Goal: Contribute content: Contribute content

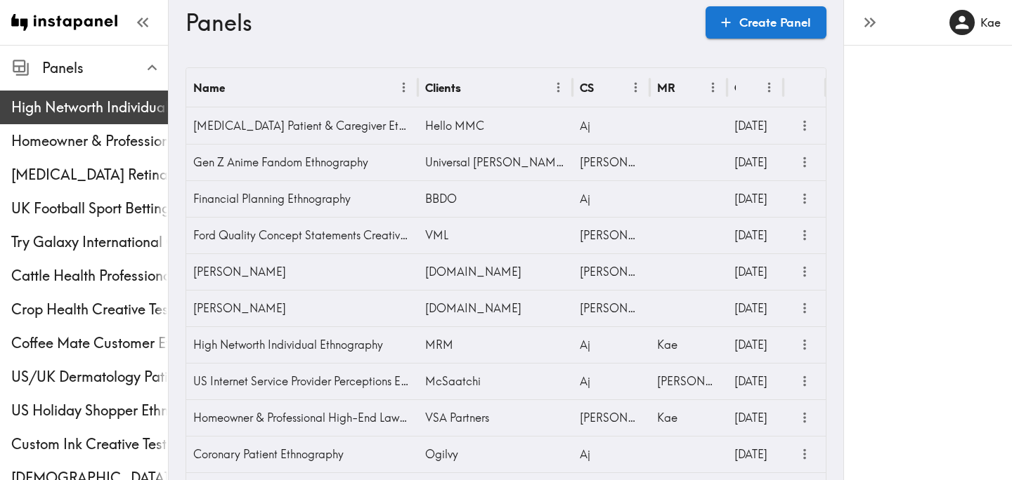
click at [37, 96] on span "High Networth Individual Ethnography" at bounding box center [89, 107] width 157 height 25
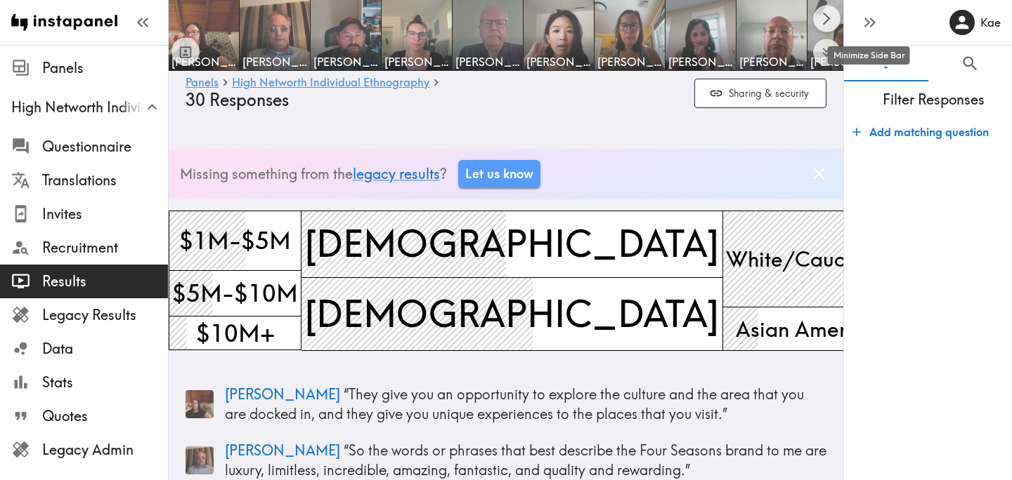
click at [873, 25] on icon "button" at bounding box center [869, 22] width 19 height 19
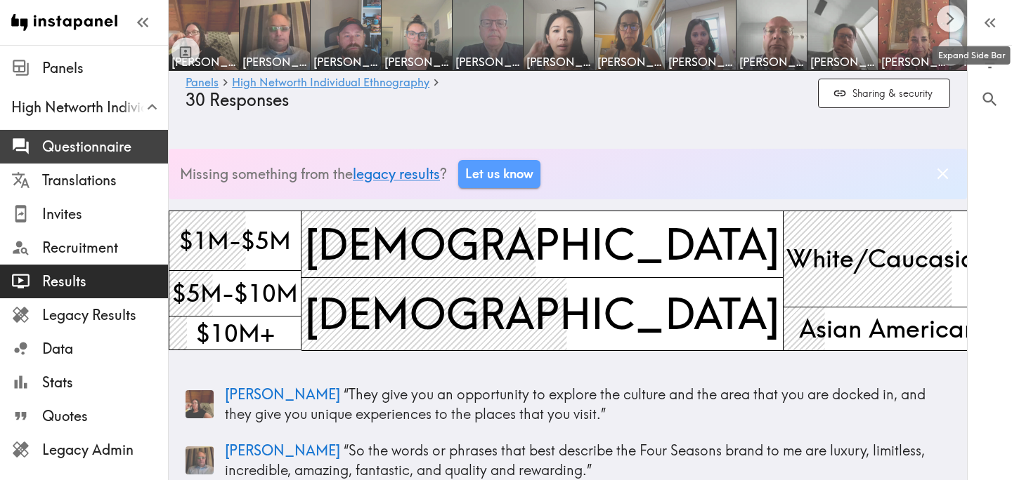
click at [114, 136] on span "Questionnaire" at bounding box center [105, 146] width 126 height 25
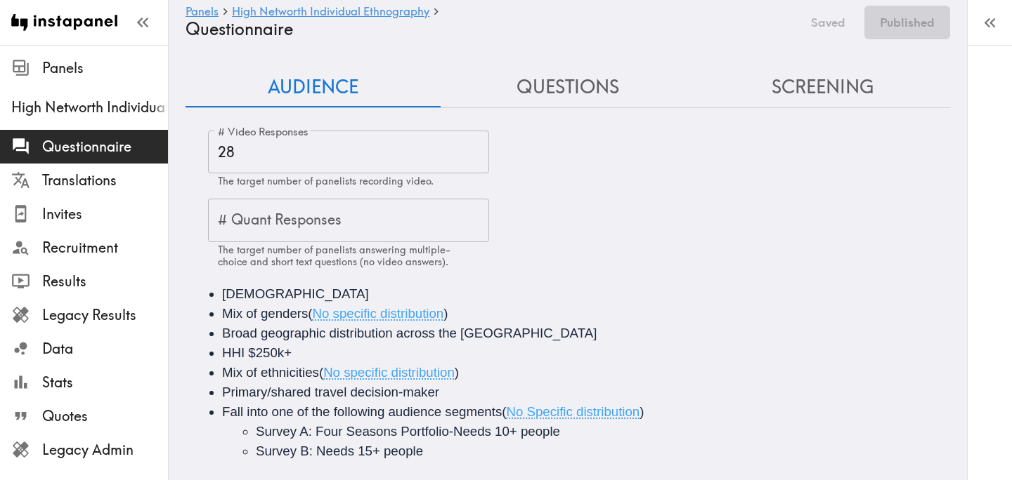
click at [588, 79] on button "Questions" at bounding box center [567, 87] width 255 height 40
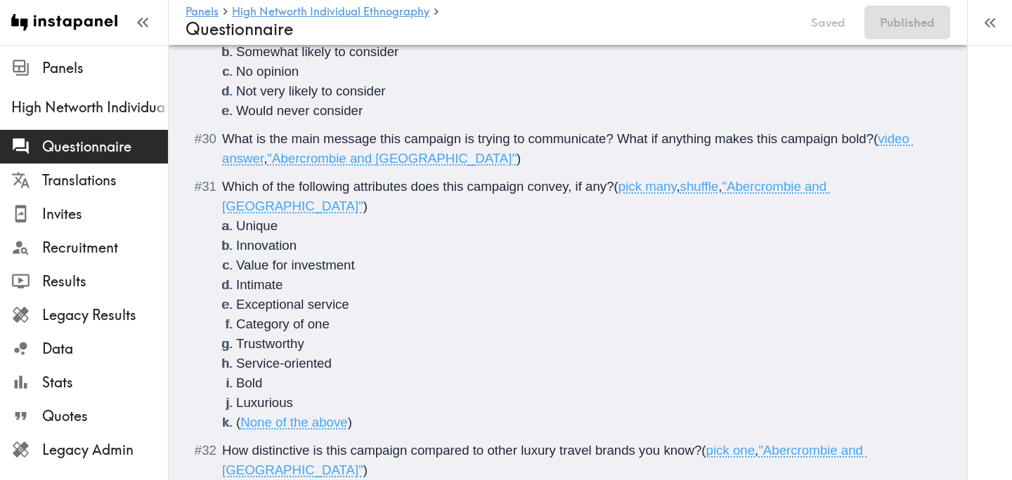
scroll to position [1841, 0]
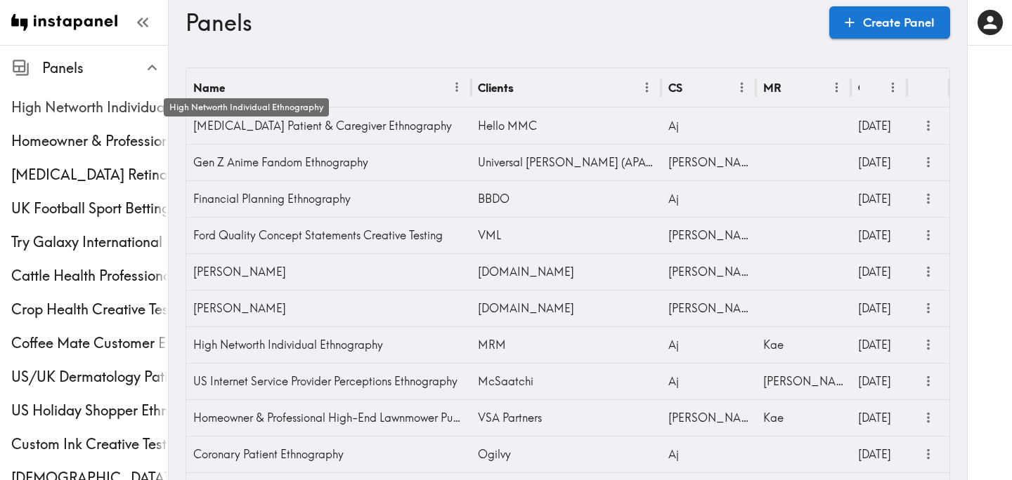
click at [100, 108] on span "High Networth Individual Ethnography" at bounding box center [89, 108] width 157 height 20
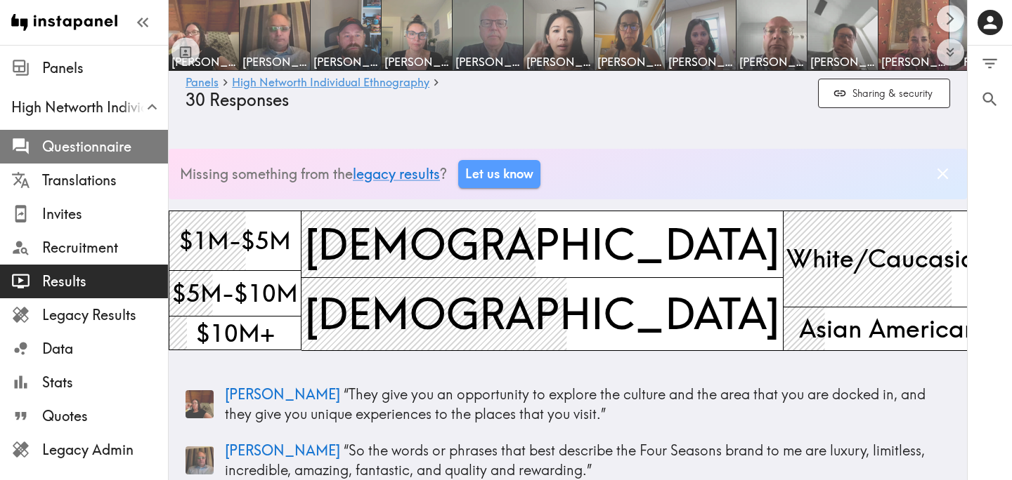
click at [113, 143] on span "Questionnaire" at bounding box center [105, 147] width 126 height 20
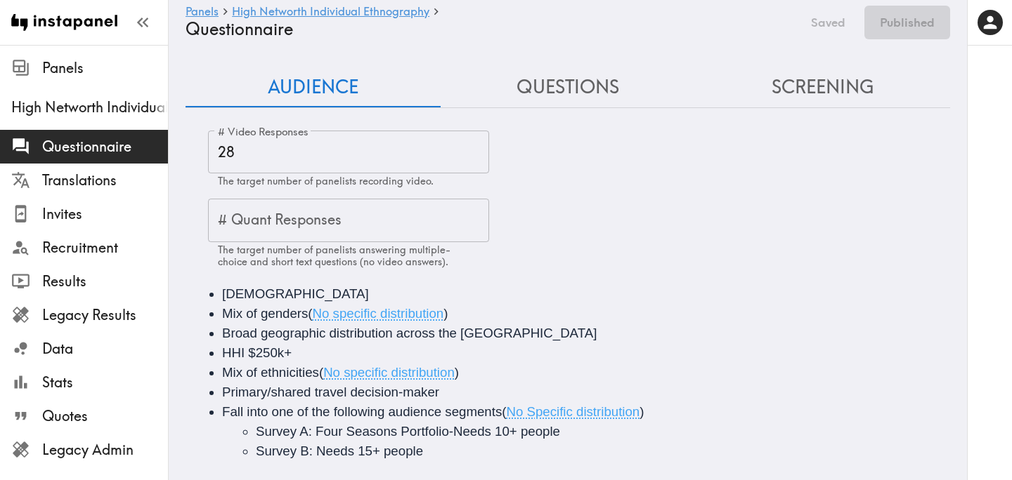
click at [583, 86] on button "Questions" at bounding box center [567, 87] width 255 height 40
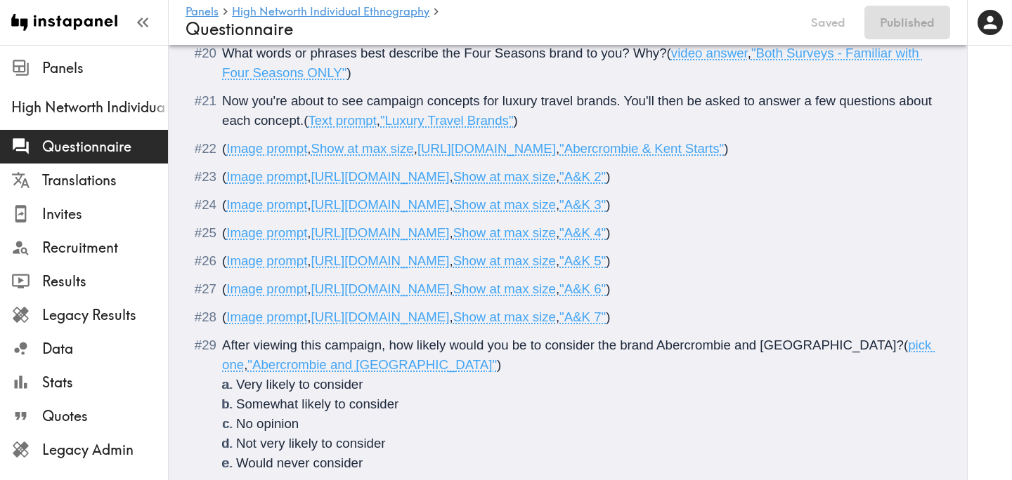
scroll to position [2267, 0]
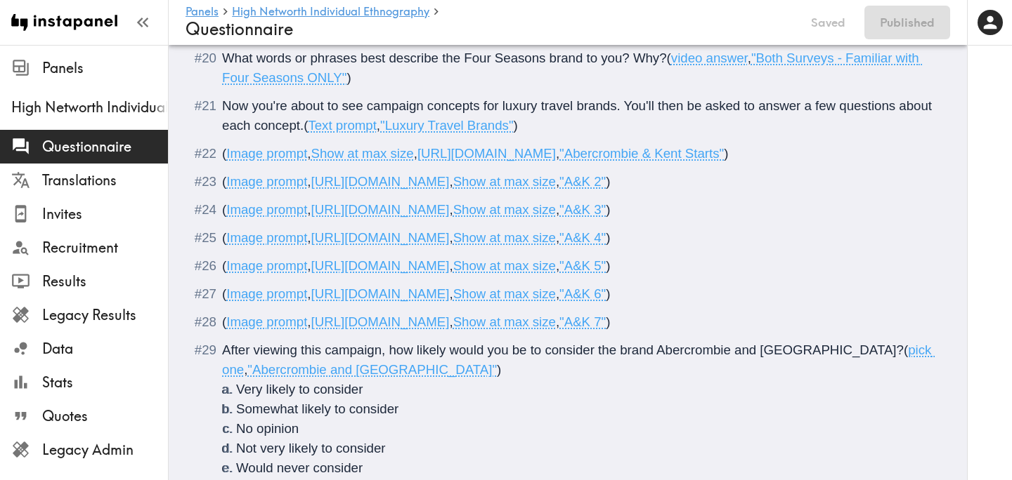
click at [606, 181] on span ""A&K 2"" at bounding box center [582, 181] width 46 height 15
click at [915, 30] on button "Publish" at bounding box center [914, 23] width 72 height 34
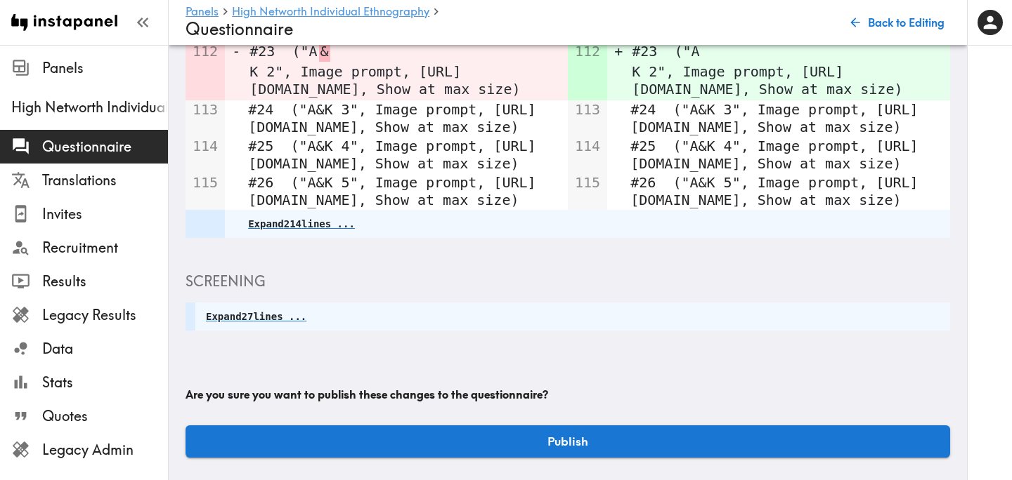
scroll to position [443, 0]
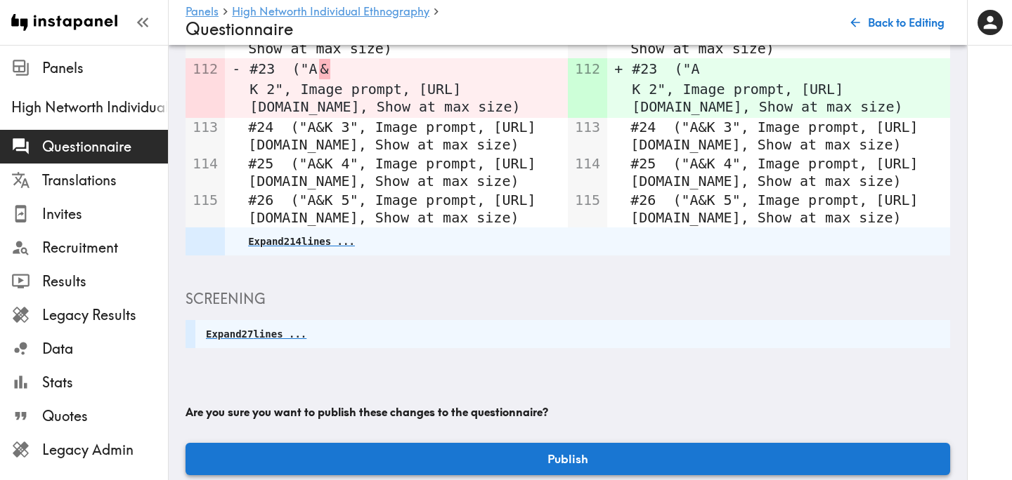
click at [617, 443] on button "Publish" at bounding box center [567, 459] width 764 height 32
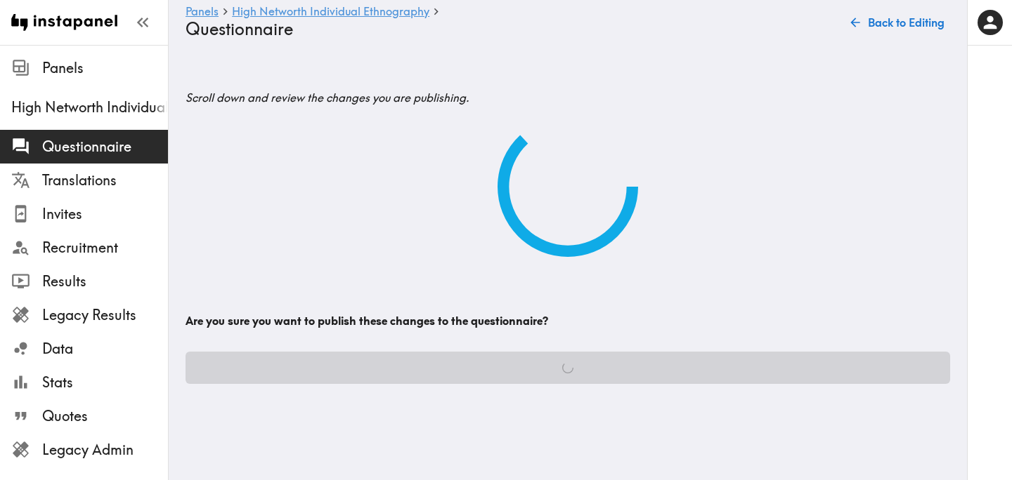
scroll to position [0, 0]
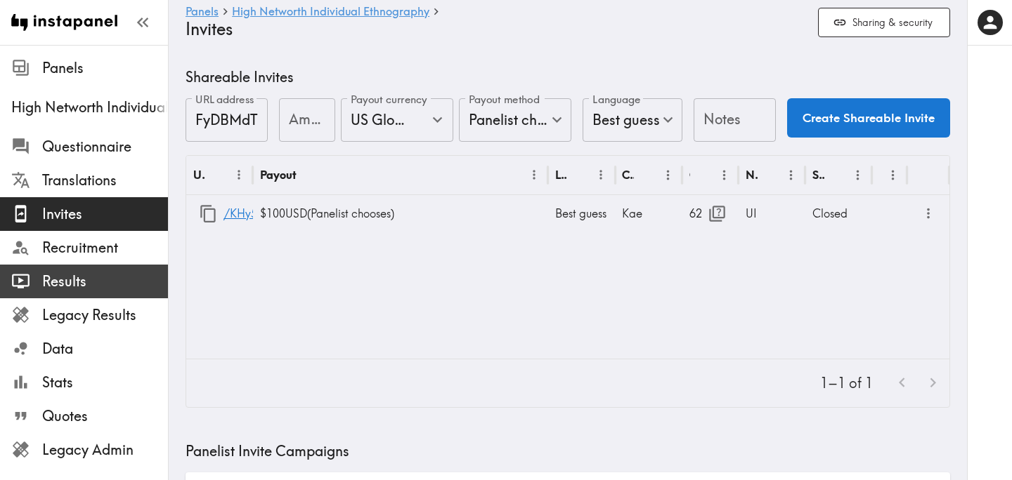
click at [107, 281] on span "Results" at bounding box center [105, 282] width 126 height 20
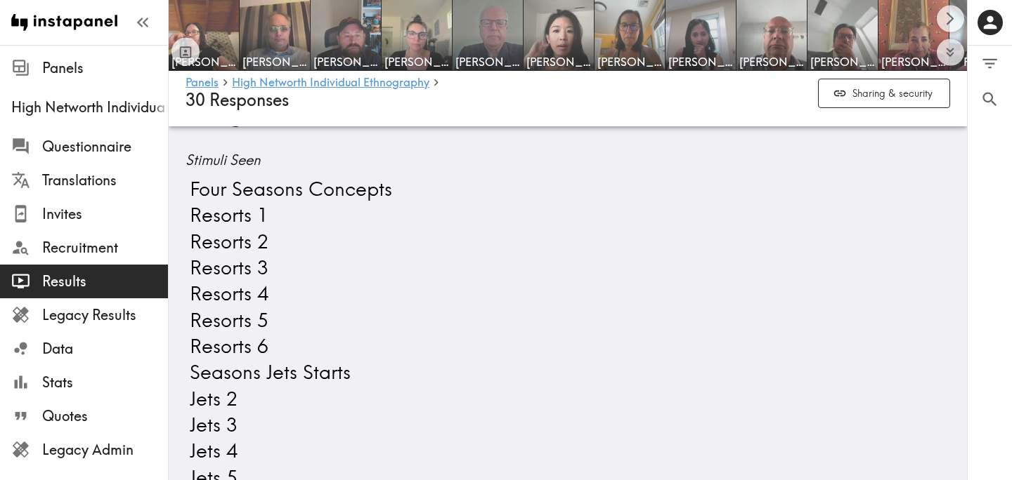
scroll to position [791, 0]
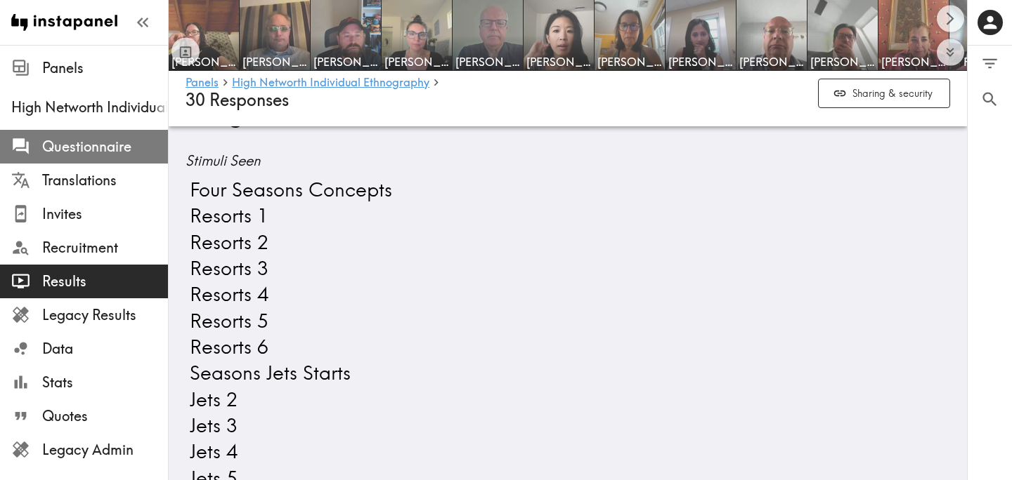
click at [109, 138] on span "Questionnaire" at bounding box center [105, 147] width 126 height 20
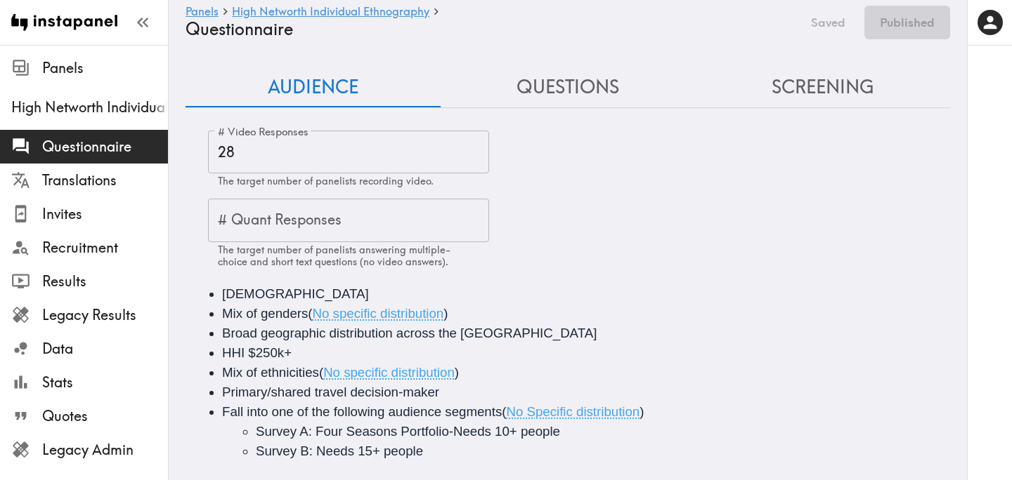
click at [563, 81] on button "Questions" at bounding box center [567, 87] width 255 height 40
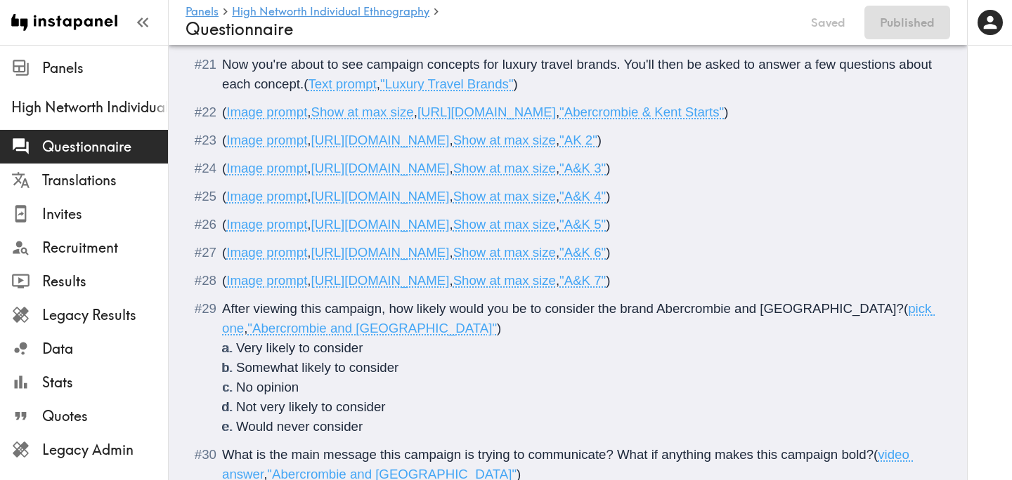
scroll to position [2304, 0]
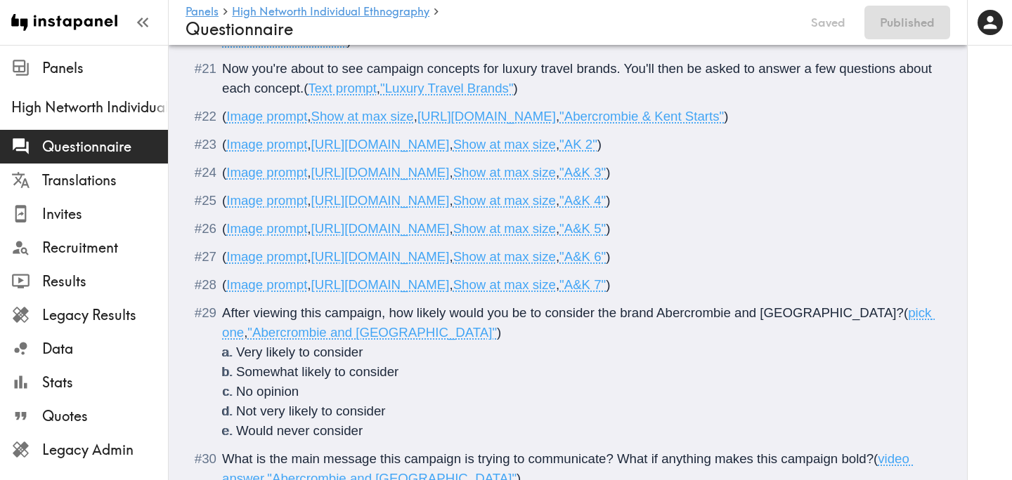
click at [597, 146] on span ""AK 2"" at bounding box center [578, 144] width 38 height 15
click at [853, 145] on div "( Image prompt , https://prompts.instapanel.com/tqqdOSSxrinLQayz/A_K_2.png , Sh…" at bounding box center [577, 145] width 711 height 20
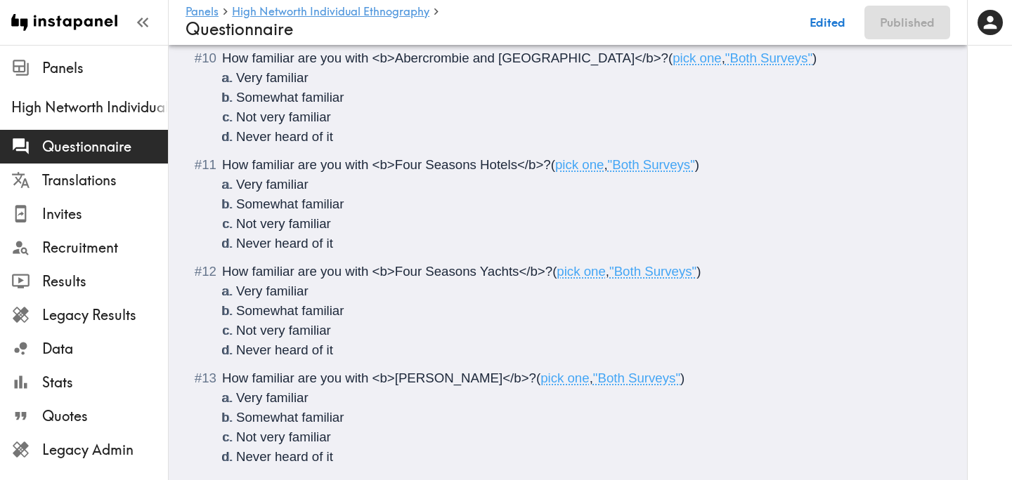
scroll to position [0, 0]
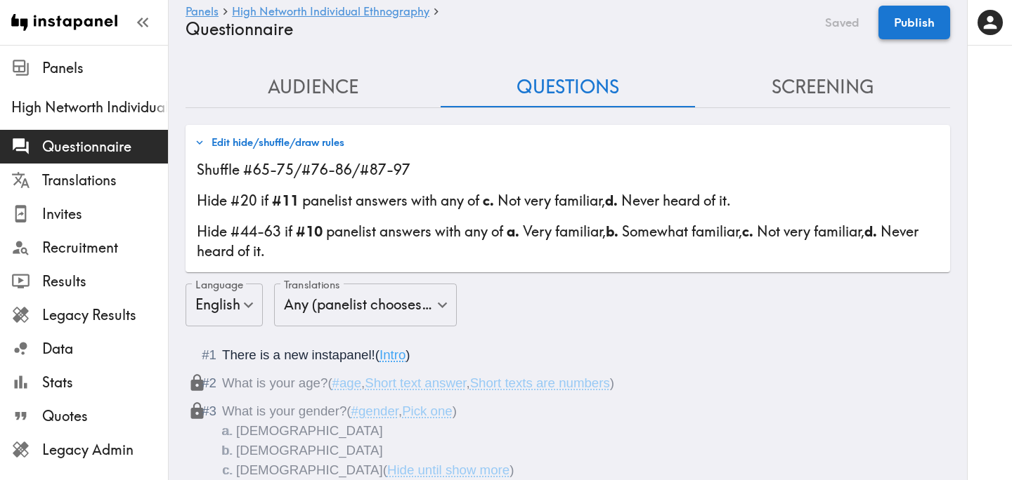
click at [902, 25] on button "Publish" at bounding box center [914, 23] width 72 height 34
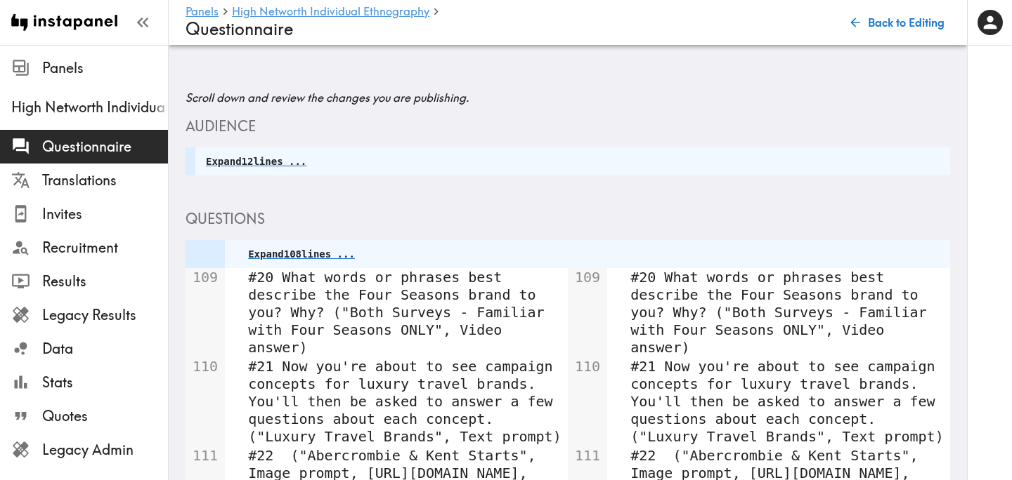
scroll to position [443, 0]
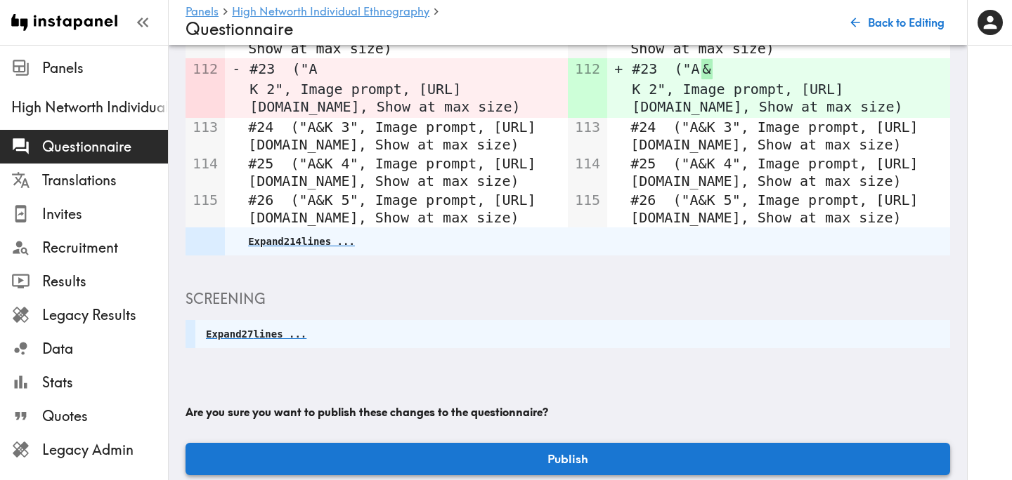
click at [594, 443] on button "Publish" at bounding box center [567, 459] width 764 height 32
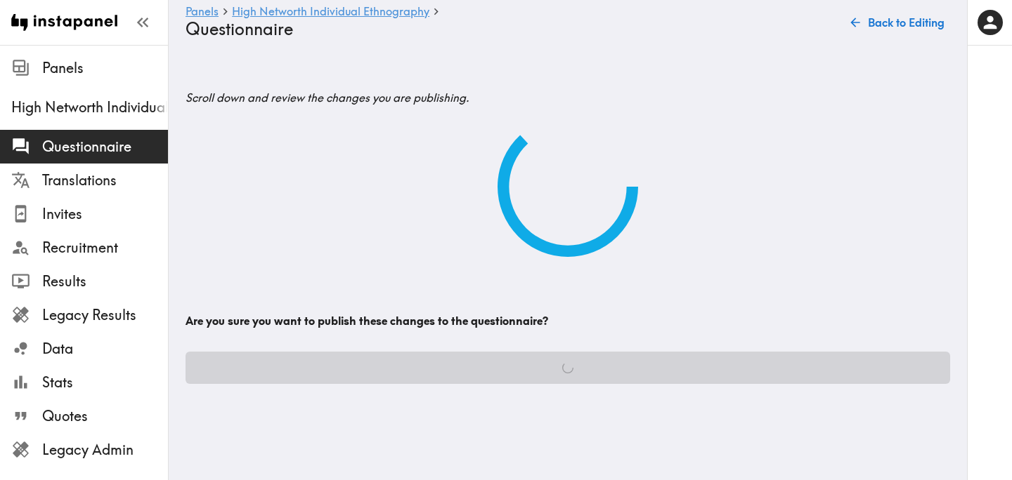
scroll to position [0, 0]
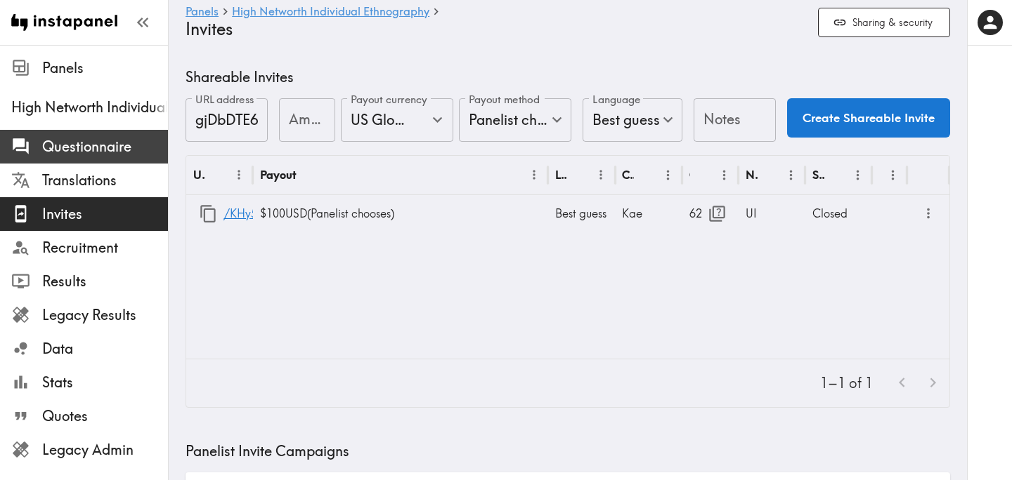
click at [124, 135] on span "Questionnaire" at bounding box center [105, 146] width 126 height 25
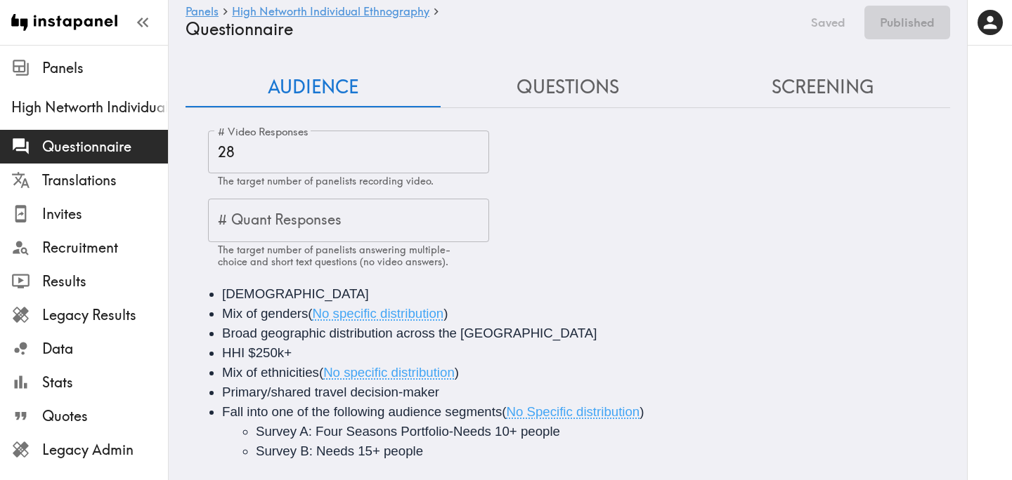
scroll to position [20, 0]
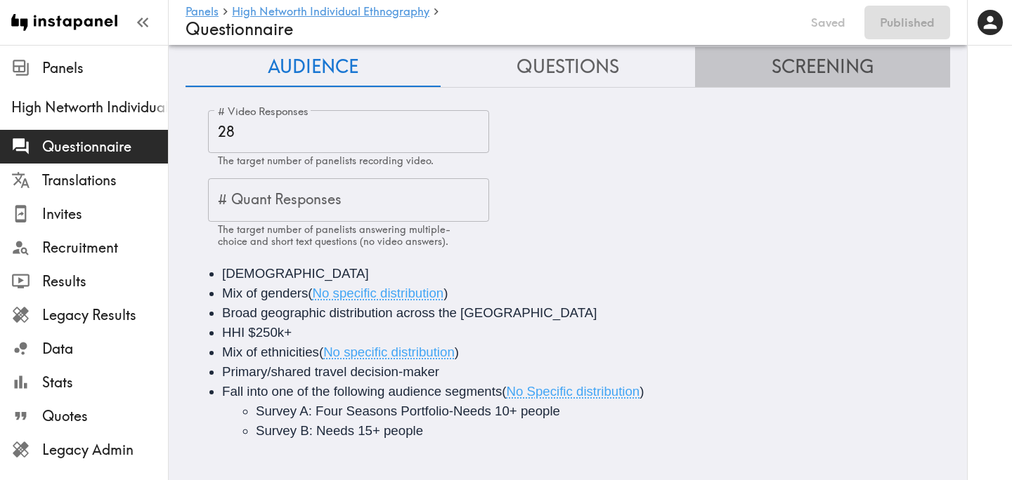
click at [811, 81] on button "Screening" at bounding box center [822, 67] width 255 height 40
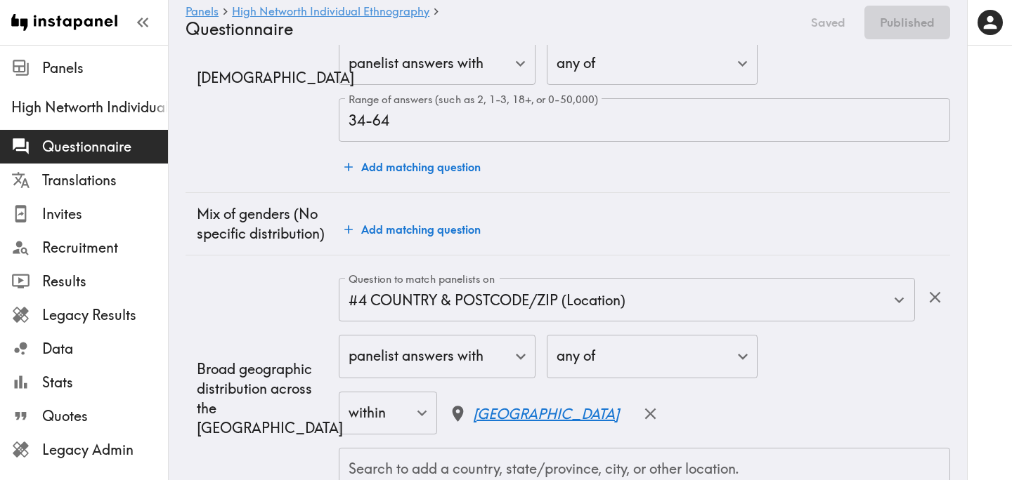
scroll to position [0, 0]
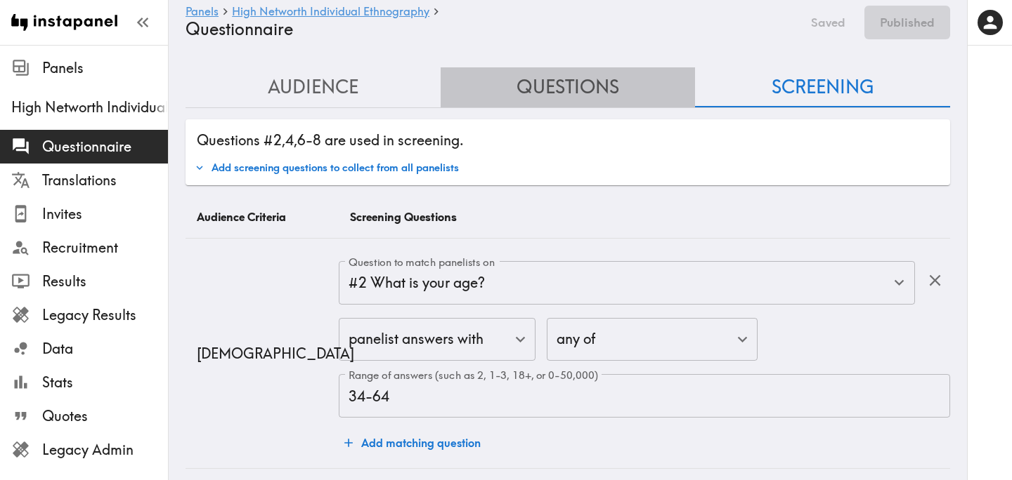
click at [558, 90] on button "Questions" at bounding box center [567, 87] width 255 height 40
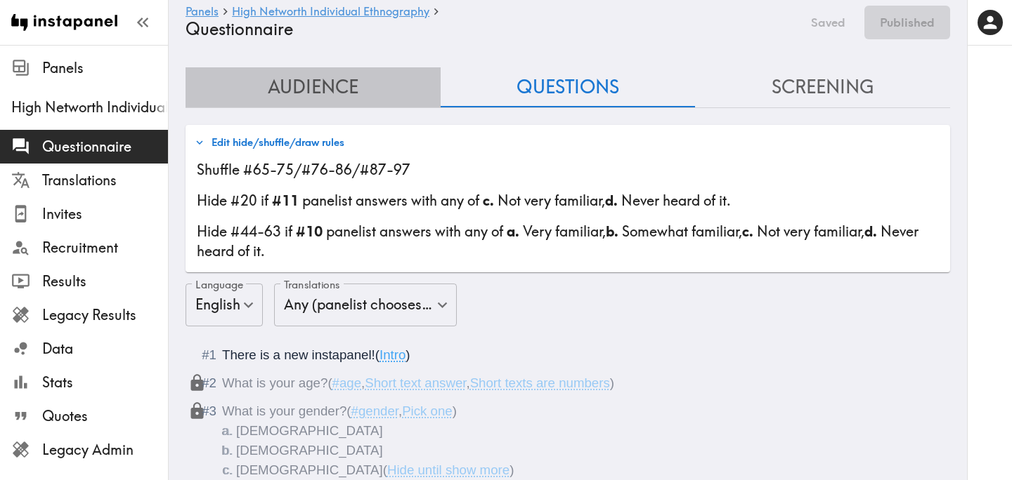
click at [387, 89] on button "Audience" at bounding box center [312, 87] width 255 height 40
